Goal: Task Accomplishment & Management: Manage account settings

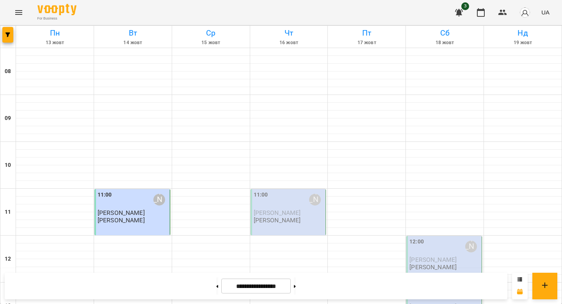
scroll to position [378, 0]
click at [216, 291] on button at bounding box center [217, 285] width 2 height 17
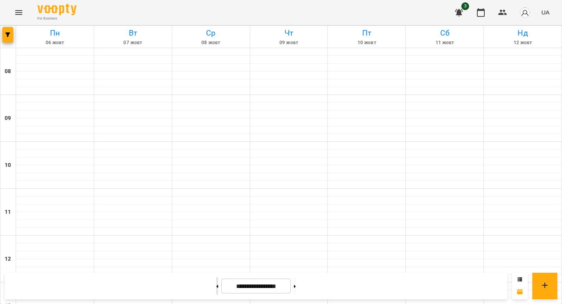
click at [216, 291] on button at bounding box center [217, 285] width 2 height 17
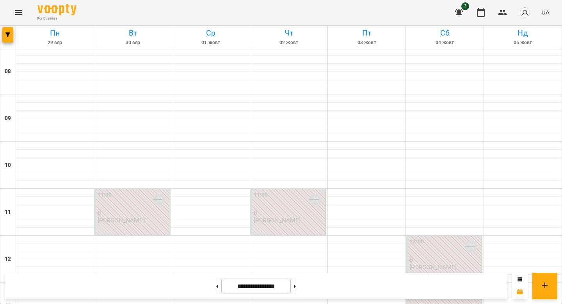
scroll to position [394, 0]
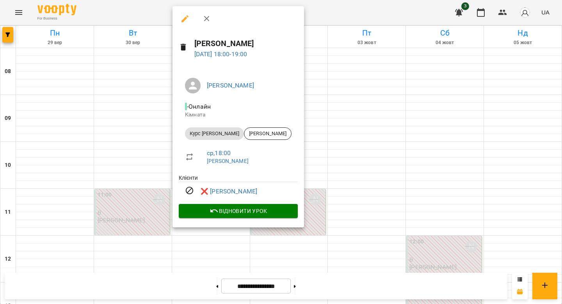
click at [146, 184] on div at bounding box center [281, 152] width 562 height 304
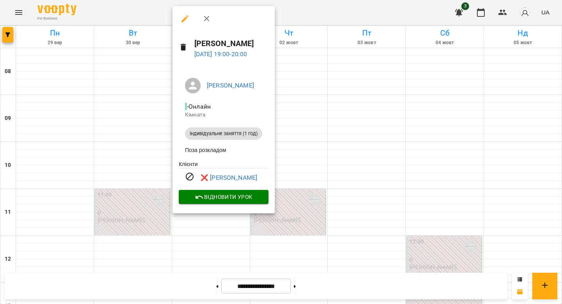
click at [132, 180] on div at bounding box center [281, 152] width 562 height 304
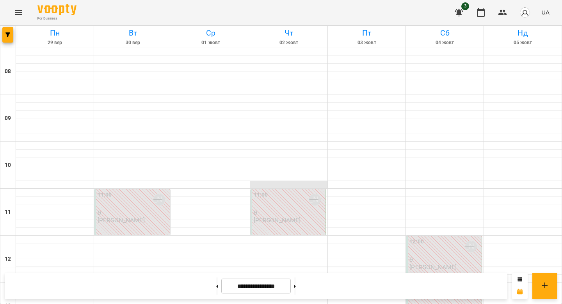
scroll to position [90, 0]
click at [285, 189] on div "11:00 [PERSON_NAME] 0 [PERSON_NAME]" at bounding box center [289, 212] width 76 height 46
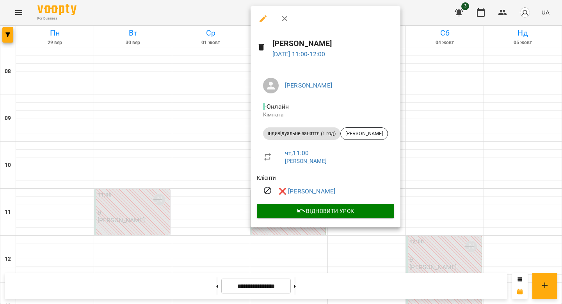
click at [216, 167] on div at bounding box center [281, 152] width 562 height 304
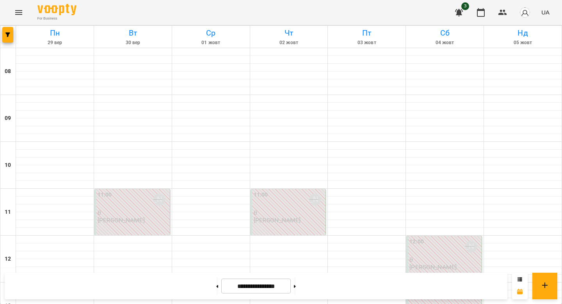
scroll to position [309, 0]
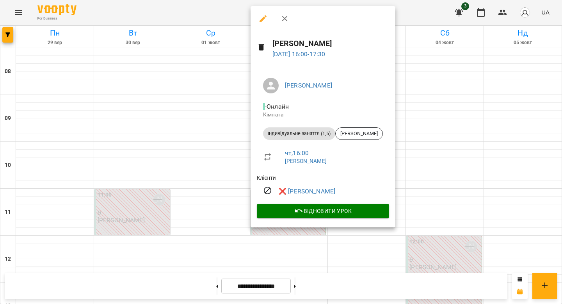
click at [226, 136] on div at bounding box center [281, 152] width 562 height 304
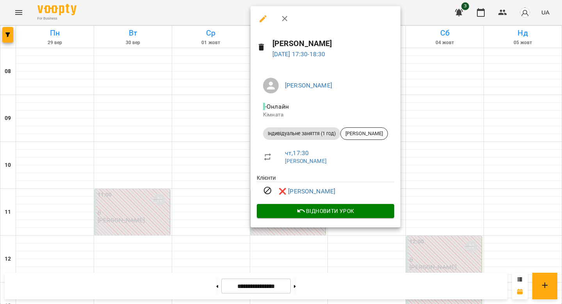
click at [228, 167] on div at bounding box center [281, 152] width 562 height 304
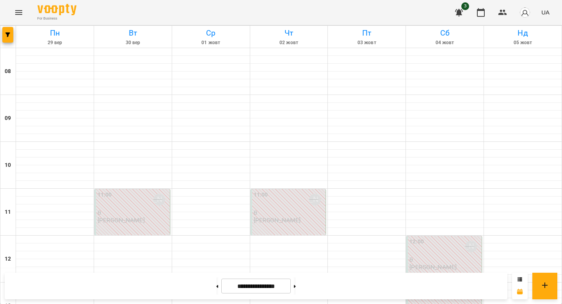
scroll to position [102, 0]
click at [263, 191] on label "11:00" at bounding box center [261, 195] width 14 height 9
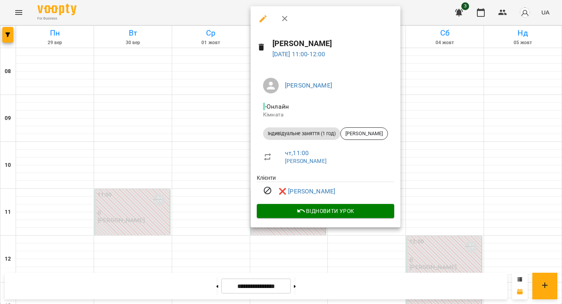
click at [240, 103] on div at bounding box center [281, 152] width 562 height 304
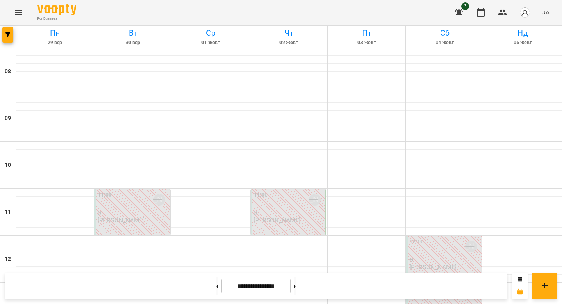
scroll to position [298, 0]
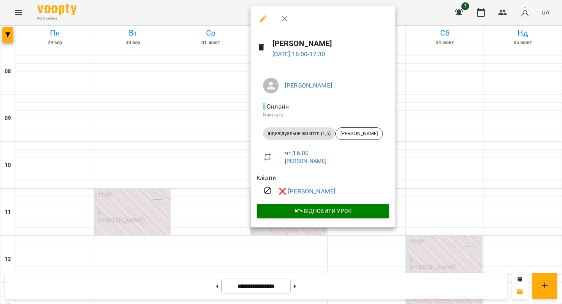
click at [228, 151] on div at bounding box center [281, 152] width 562 height 304
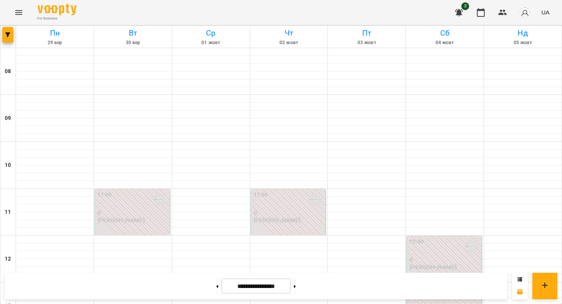
scroll to position [348, 0]
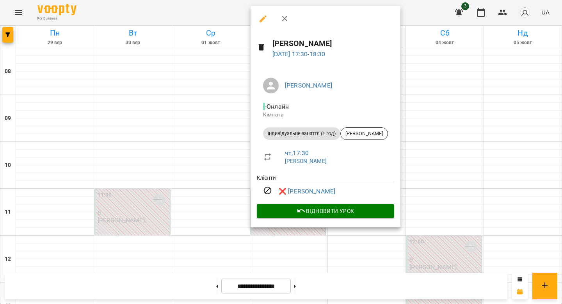
click at [215, 118] on div at bounding box center [281, 152] width 562 height 304
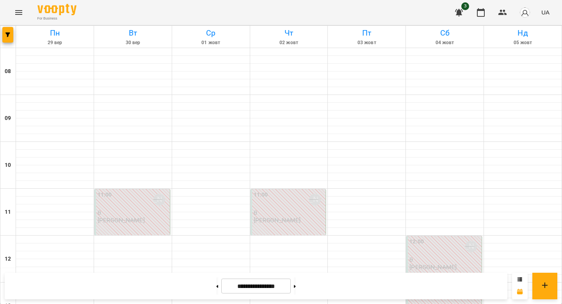
scroll to position [482, 0]
click at [296, 287] on button at bounding box center [295, 285] width 2 height 17
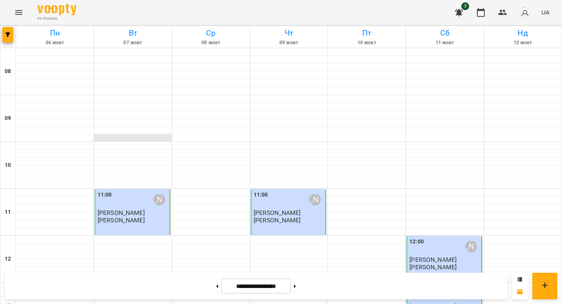
scroll to position [371, 0]
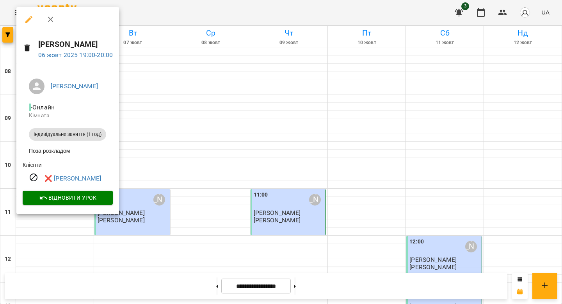
click at [133, 213] on div at bounding box center [281, 152] width 562 height 304
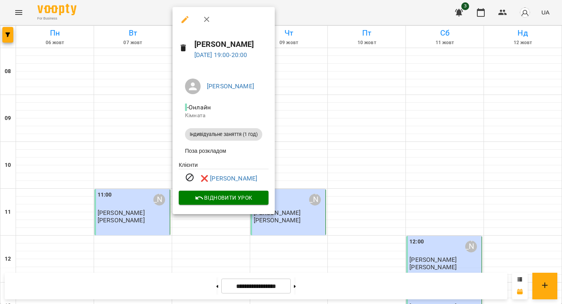
click at [146, 237] on div at bounding box center [281, 152] width 562 height 304
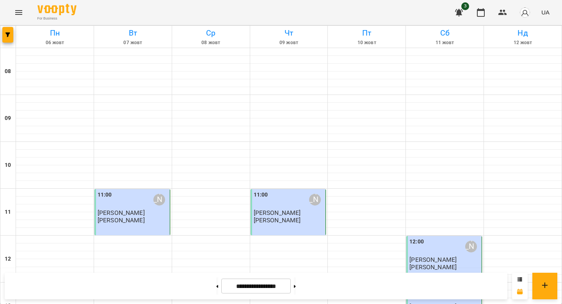
scroll to position [482, 0]
click at [296, 285] on button at bounding box center [295, 285] width 2 height 17
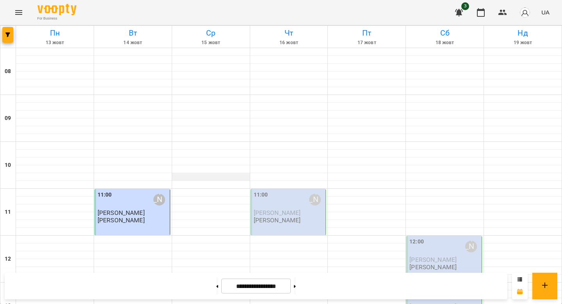
scroll to position [391, 0]
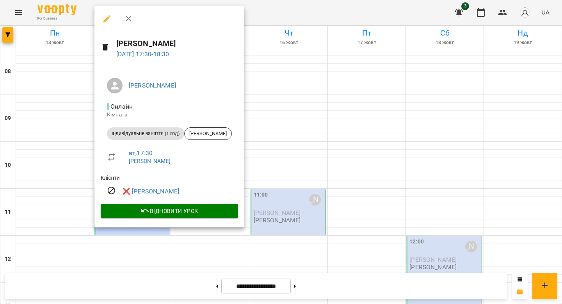
click at [72, 175] on div at bounding box center [281, 152] width 562 height 304
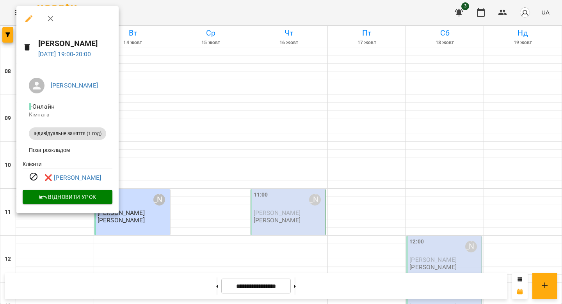
click at [171, 194] on div at bounding box center [281, 152] width 562 height 304
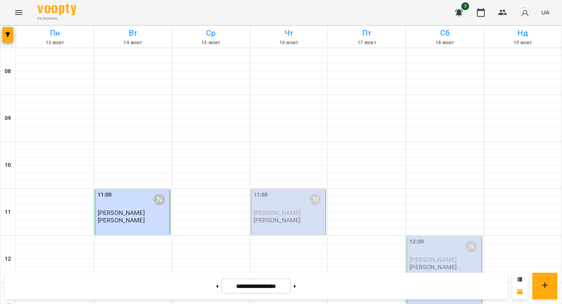
scroll to position [0, 0]
click at [136, 210] on p "[PERSON_NAME]" at bounding box center [133, 212] width 71 height 7
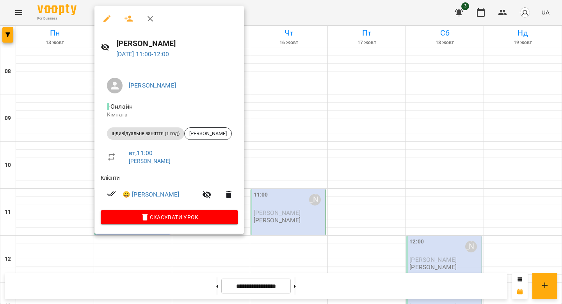
click at [100, 246] on div at bounding box center [281, 152] width 562 height 304
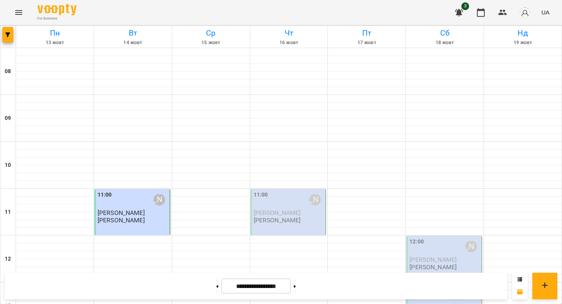
scroll to position [482, 0]
click at [296, 288] on button at bounding box center [295, 285] width 2 height 17
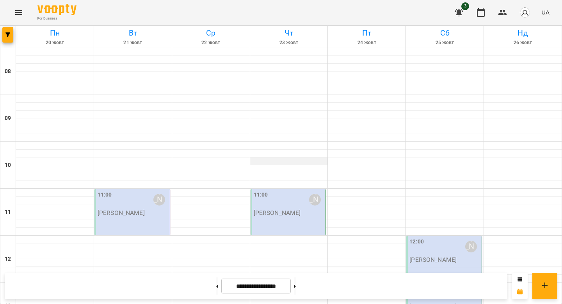
scroll to position [54, 0]
click at [153, 191] on div "[PERSON_NAME]" at bounding box center [159, 200] width 18 height 18
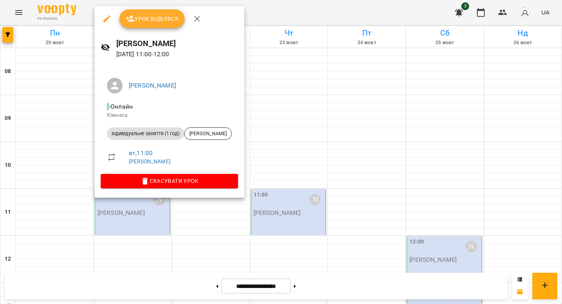
click at [236, 105] on div at bounding box center [281, 152] width 562 height 304
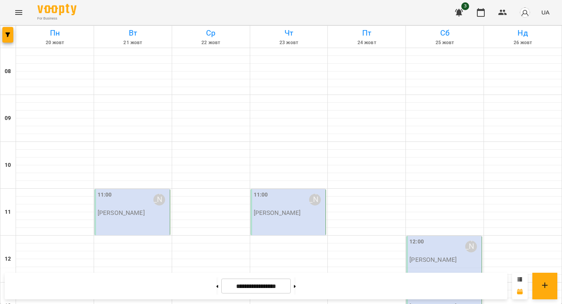
scroll to position [366, 0]
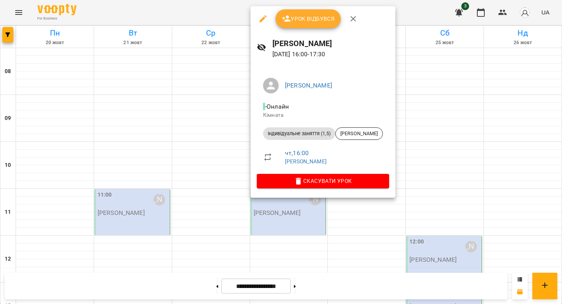
click at [225, 103] on div at bounding box center [281, 152] width 562 height 304
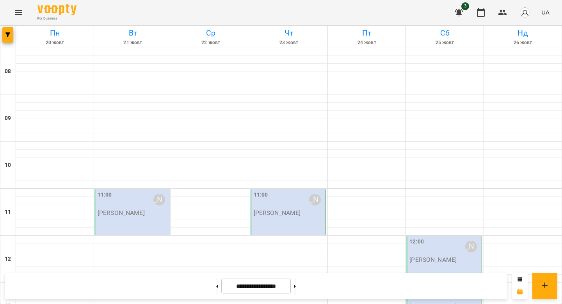
scroll to position [136, 0]
click at [296, 278] on button at bounding box center [295, 285] width 2 height 17
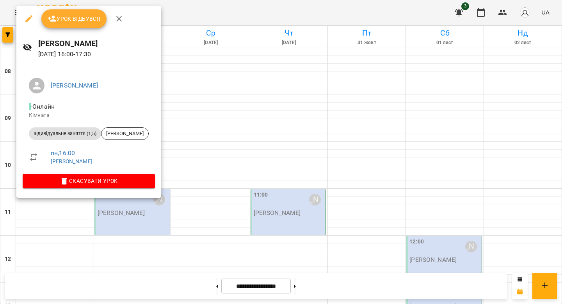
click at [192, 112] on div at bounding box center [281, 152] width 562 height 304
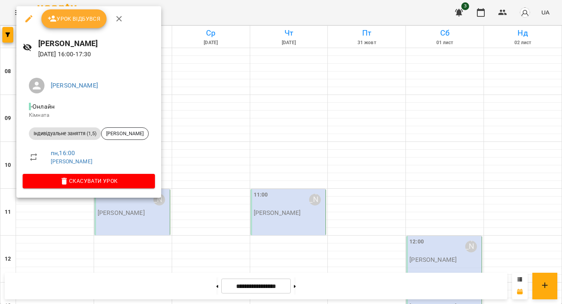
click at [187, 127] on div at bounding box center [281, 152] width 562 height 304
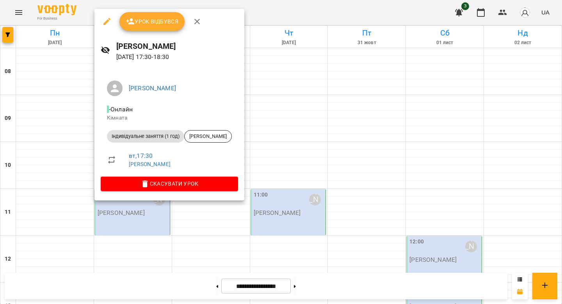
click at [82, 165] on div at bounding box center [281, 152] width 562 height 304
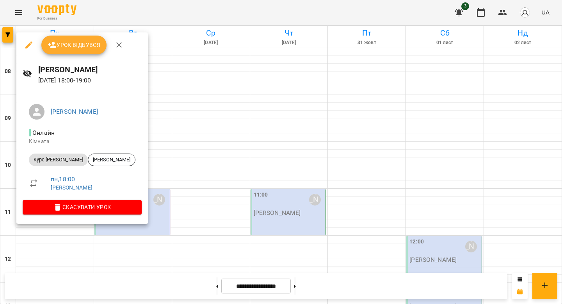
click at [153, 214] on div at bounding box center [281, 152] width 562 height 304
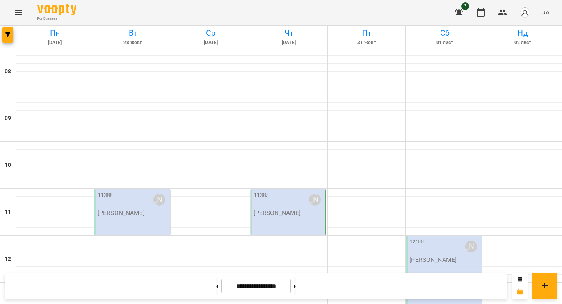
scroll to position [297, 0]
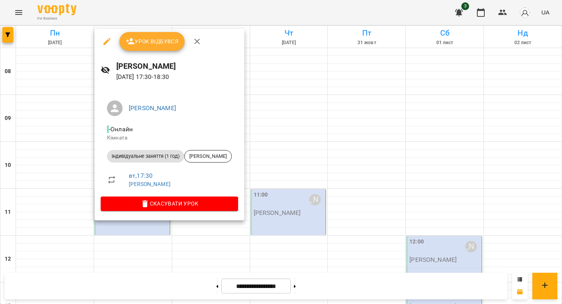
click at [317, 104] on div at bounding box center [281, 152] width 562 height 304
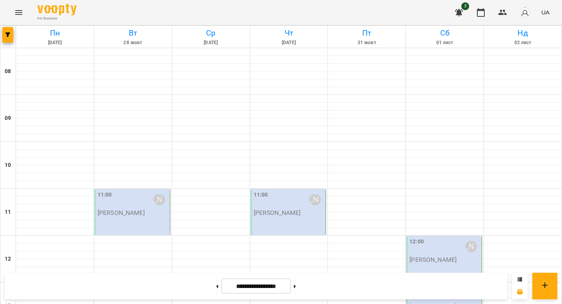
scroll to position [302, 0]
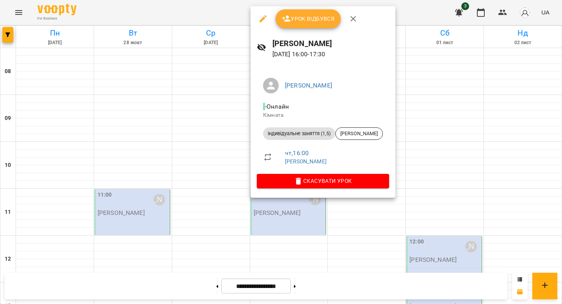
click at [224, 149] on div at bounding box center [281, 152] width 562 height 304
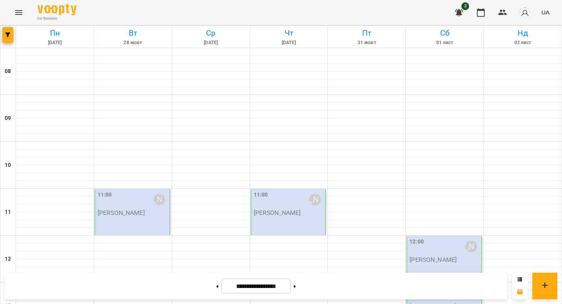
scroll to position [340, 0]
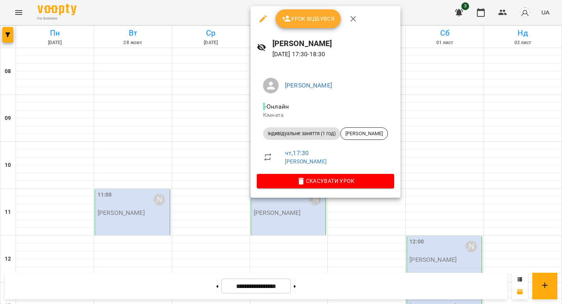
click at [232, 133] on div at bounding box center [281, 152] width 562 height 304
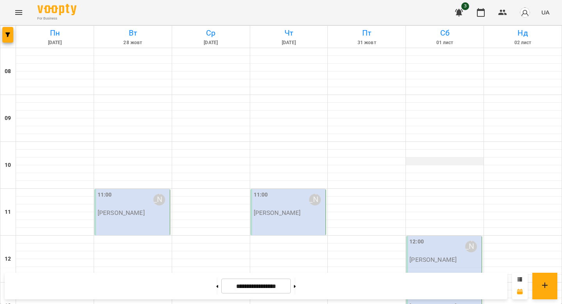
scroll to position [46, 0]
click at [216, 289] on button at bounding box center [217, 285] width 2 height 17
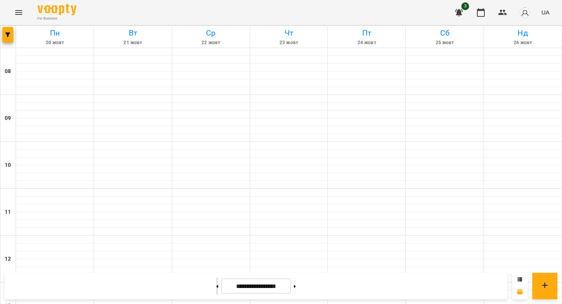
click at [216, 289] on button at bounding box center [217, 285] width 2 height 17
type input "**********"
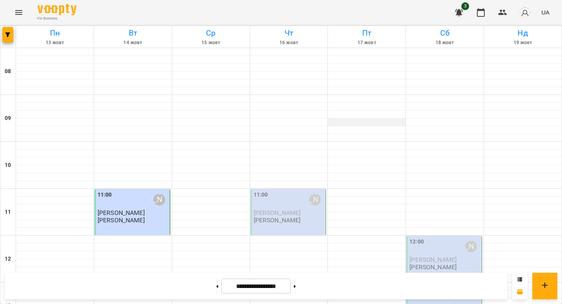
scroll to position [0, 0]
